Goal: Transaction & Acquisition: Purchase product/service

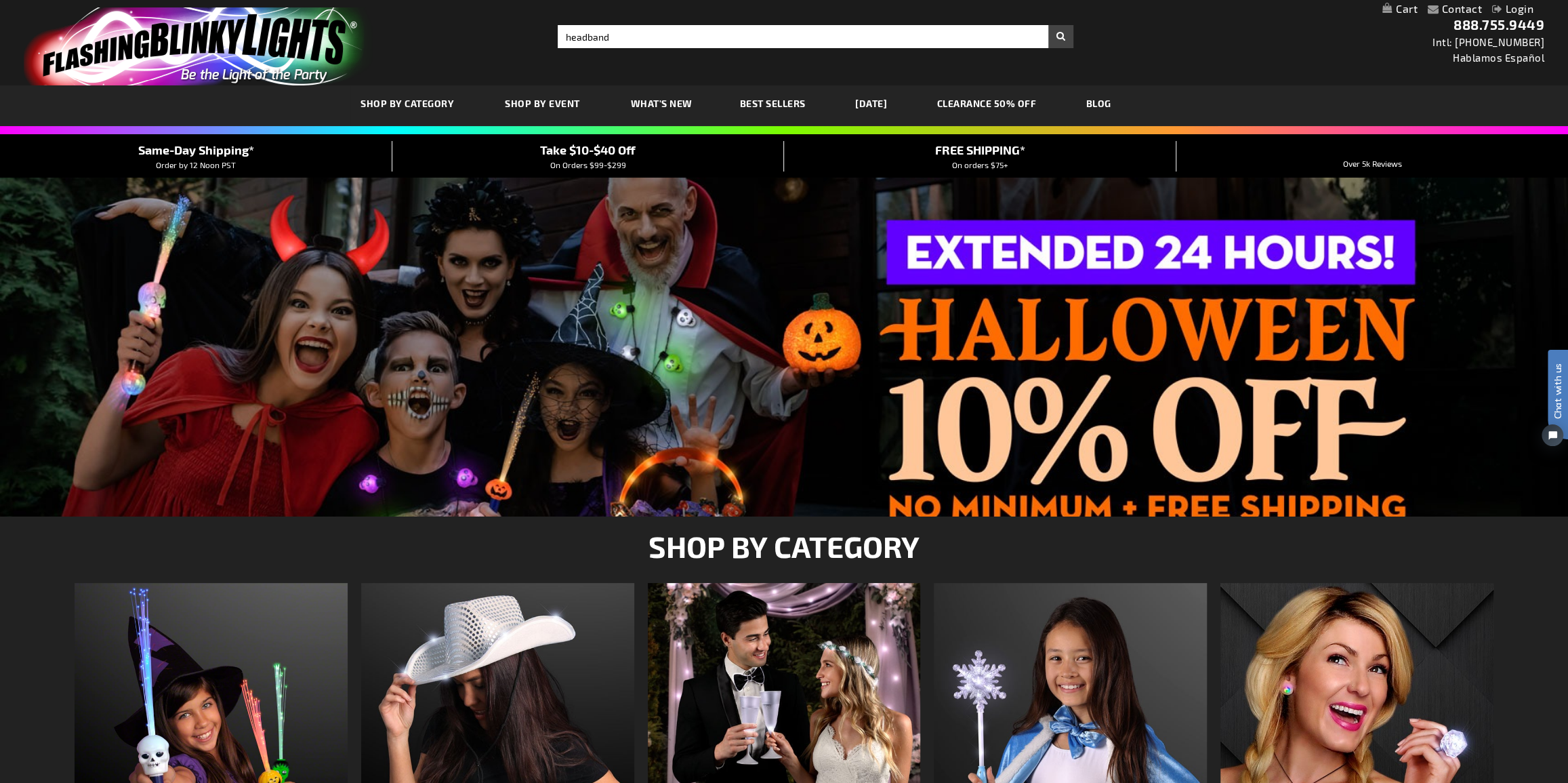
type input "headband"
click at [1048, 25] on button "Search" at bounding box center [1061, 37] width 25 height 23
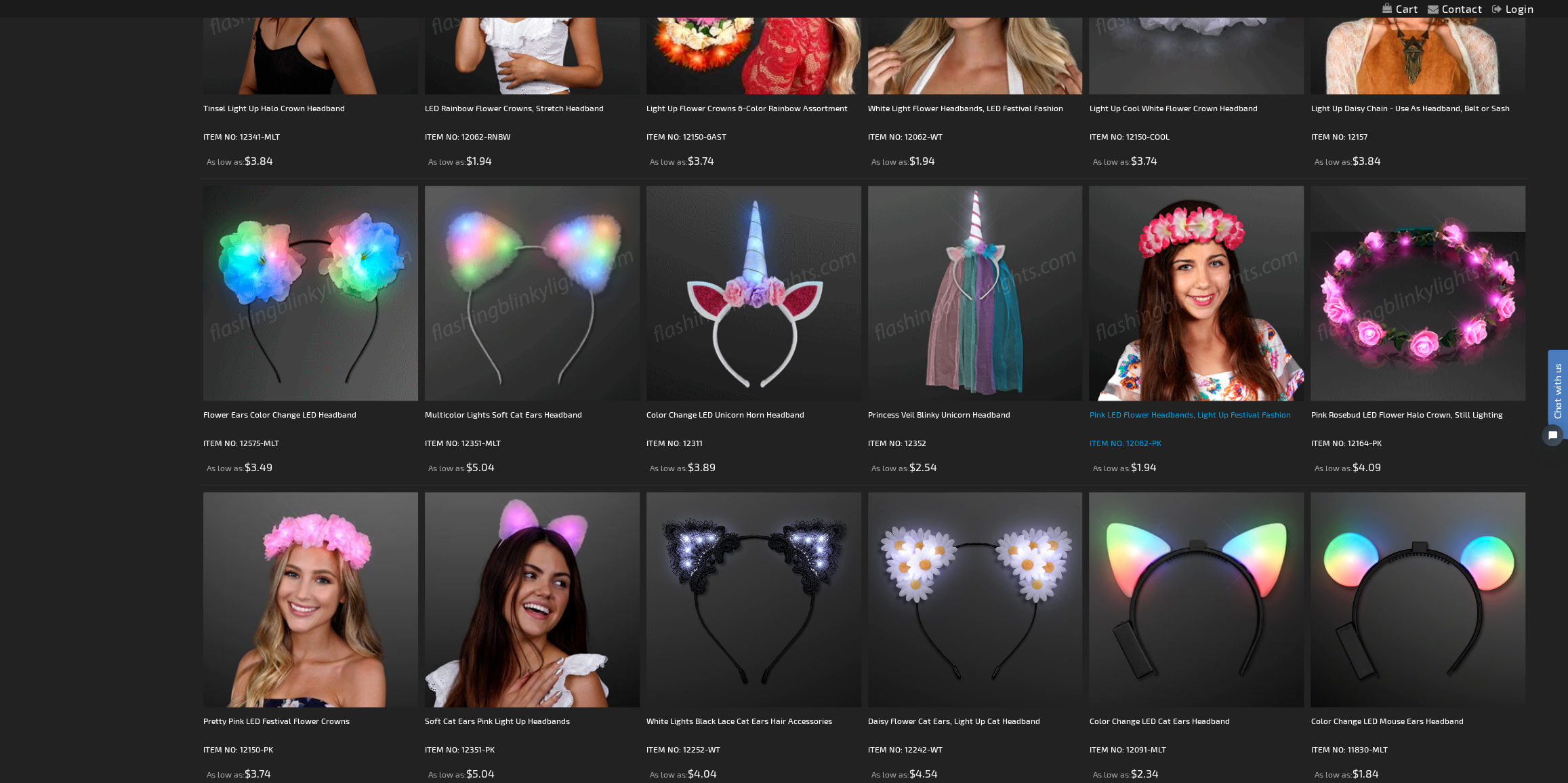
scroll to position [1047, 0]
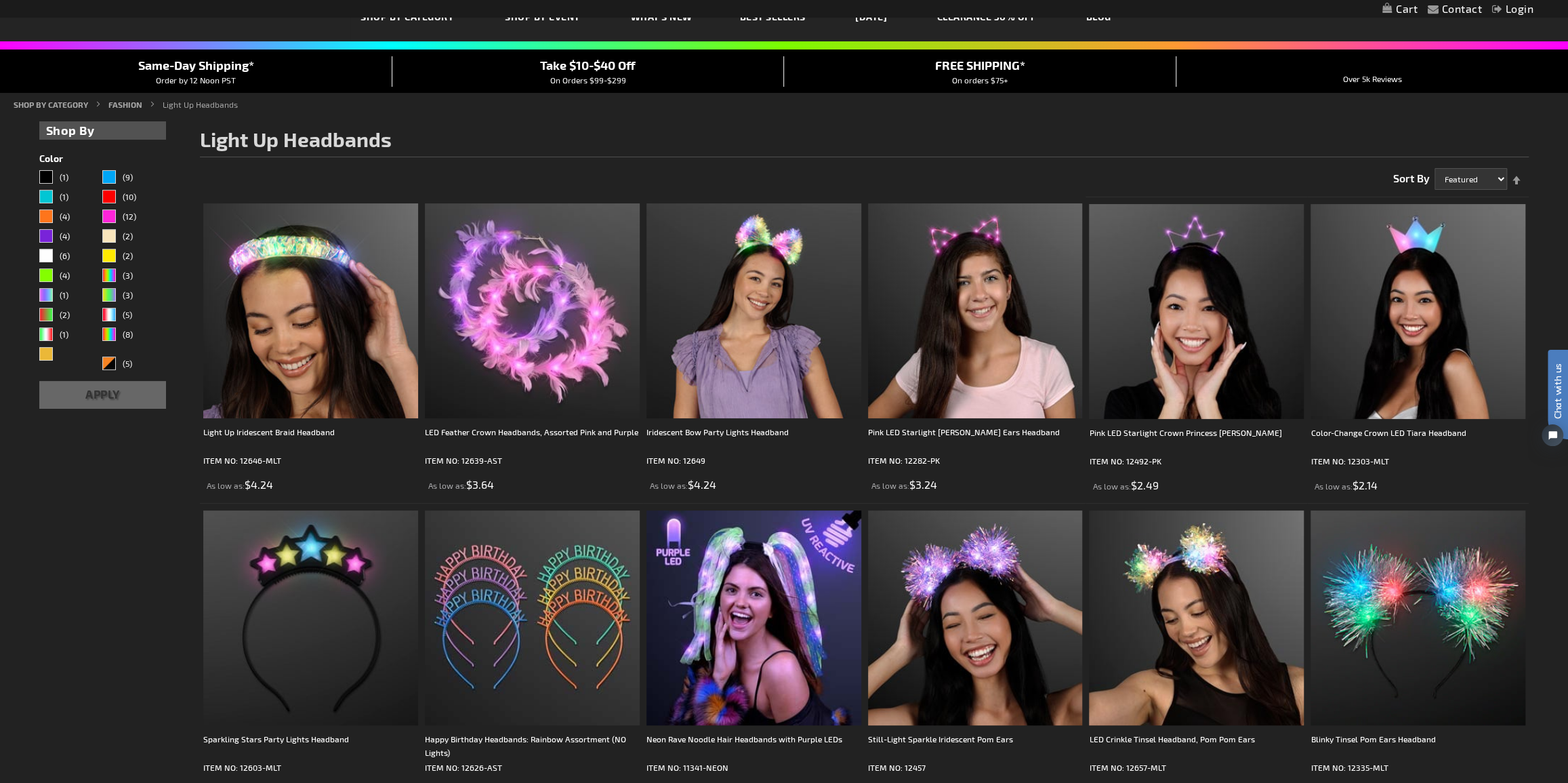
scroll to position [63, 0]
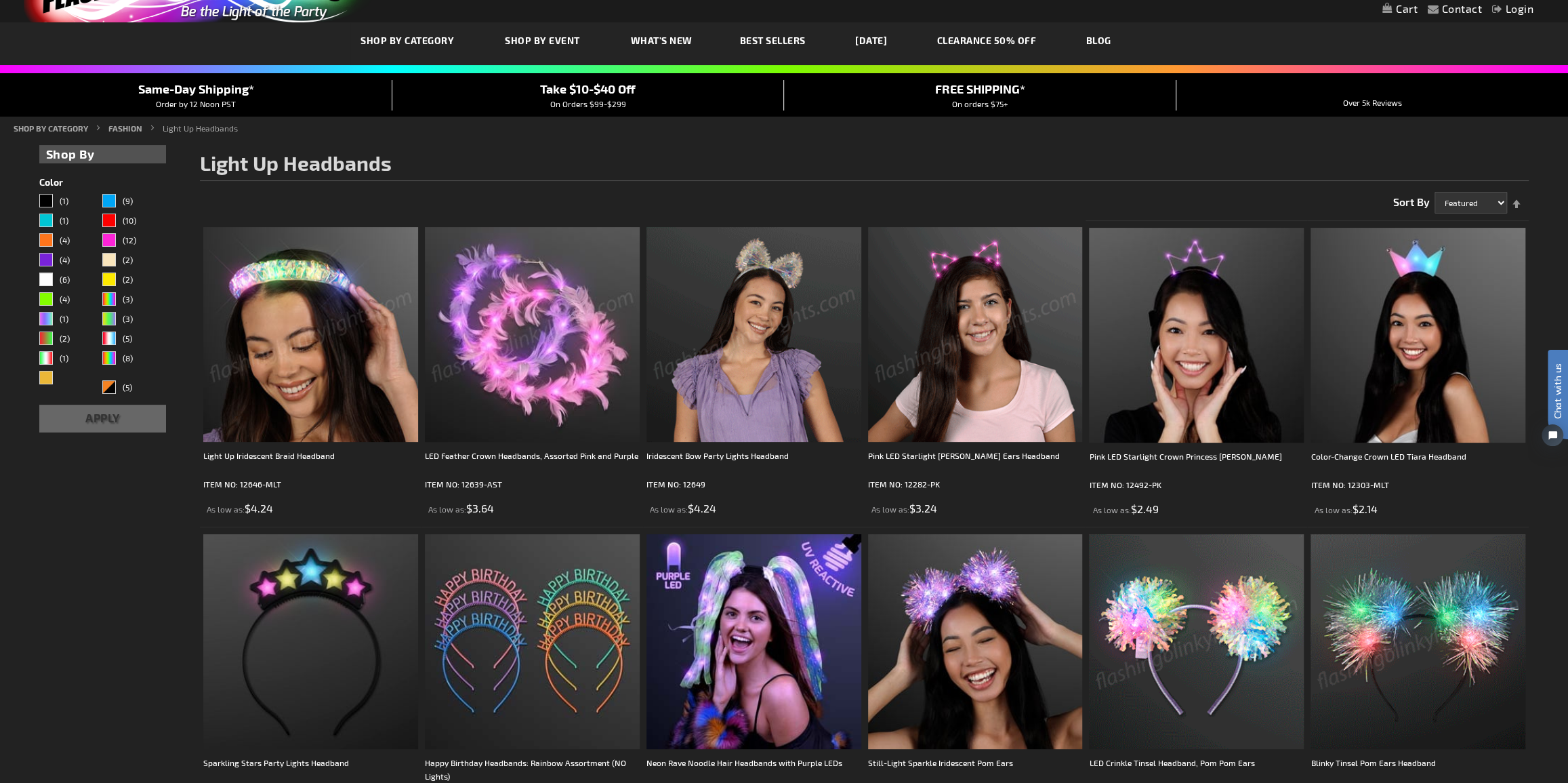
click at [1143, 605] on img at bounding box center [1196, 641] width 215 height 215
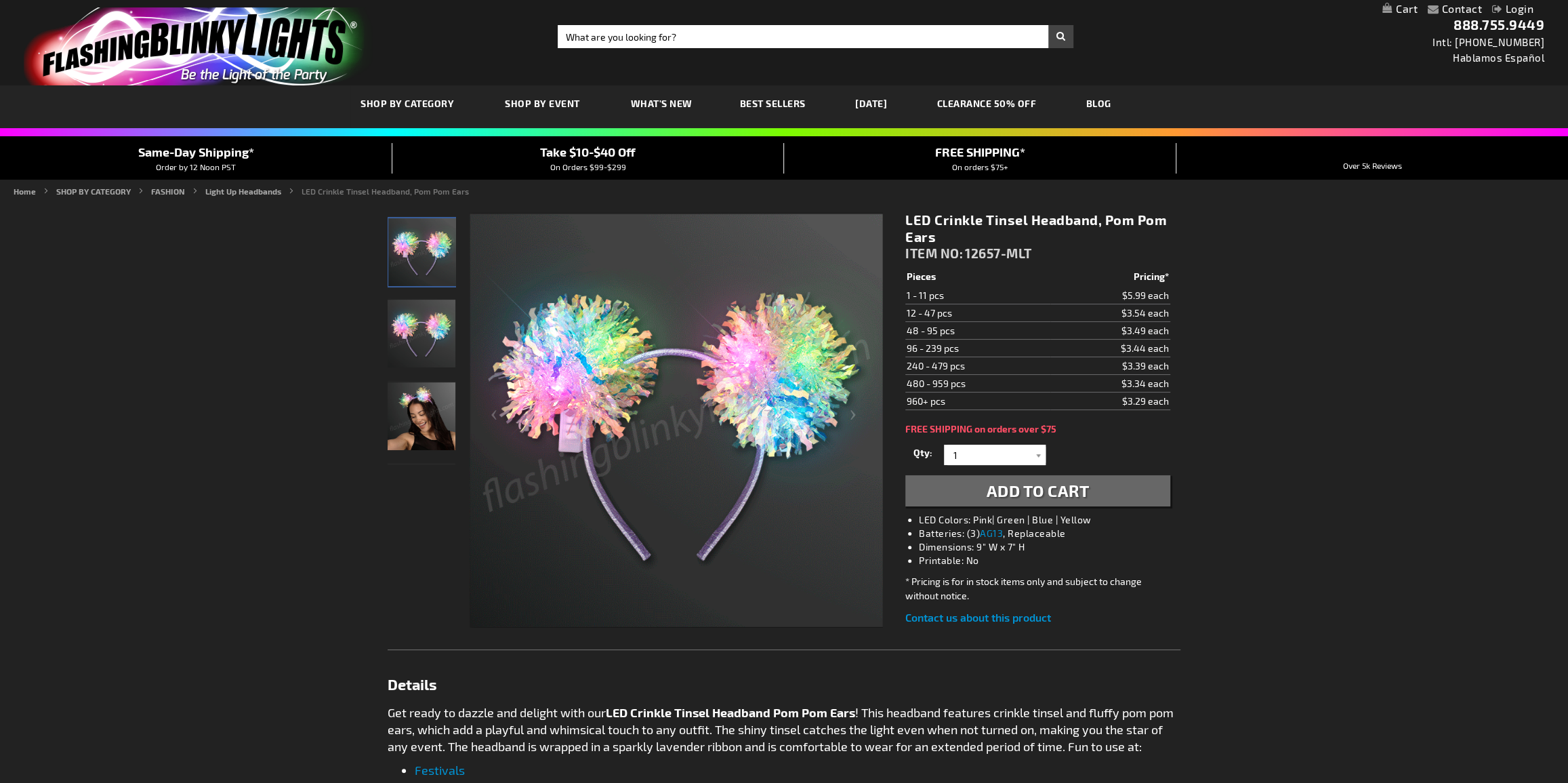
click at [440, 426] on img "LED Crinkle Tinsel Headband, Pom Pom Ears" at bounding box center [421, 416] width 68 height 68
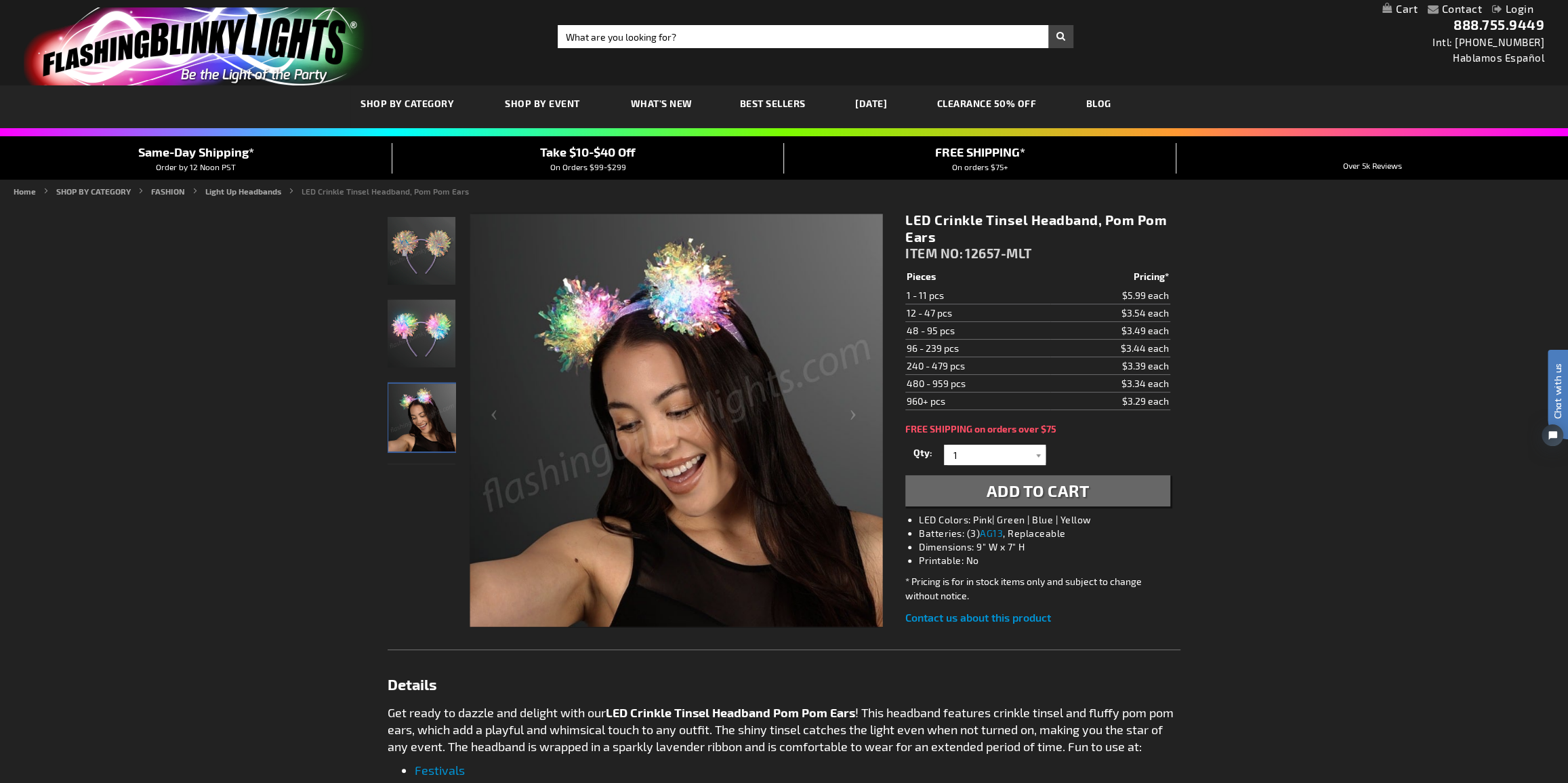
click at [430, 333] on img "LED Crinkle Tinsel Headband, Pom Pom Ears" at bounding box center [421, 333] width 68 height 68
